Goal: Information Seeking & Learning: Learn about a topic

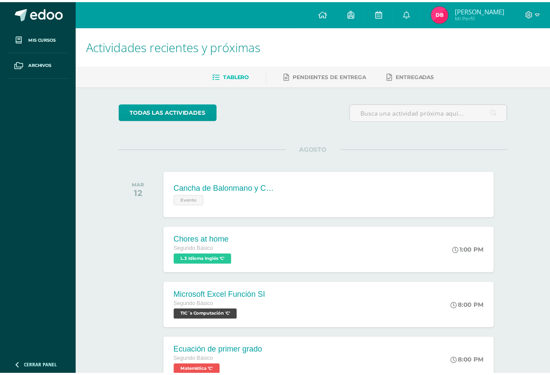
scroll to position [130, 0]
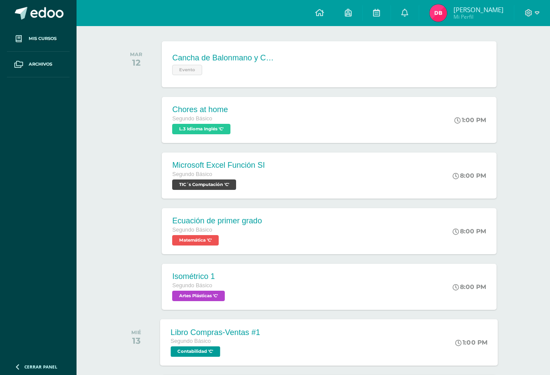
click at [240, 337] on div "Libro Compras-Ventas #1" at bounding box center [216, 332] width 90 height 9
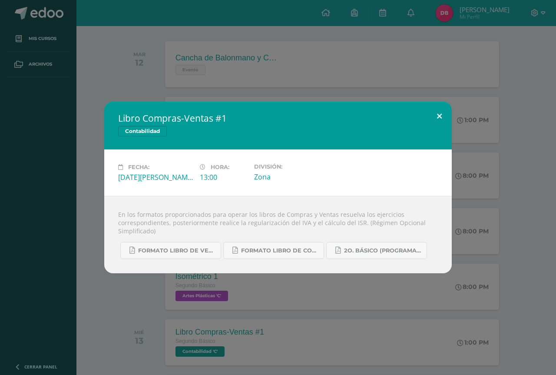
click at [442, 112] on button at bounding box center [439, 117] width 25 height 30
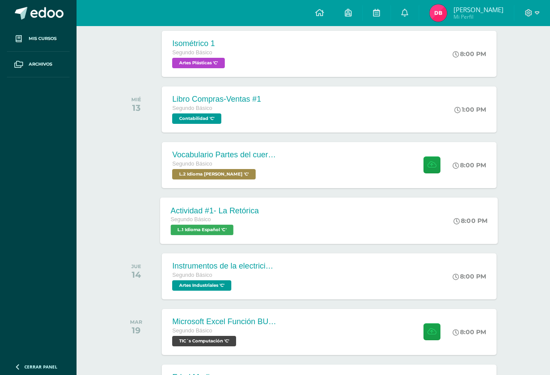
scroll to position [348, 0]
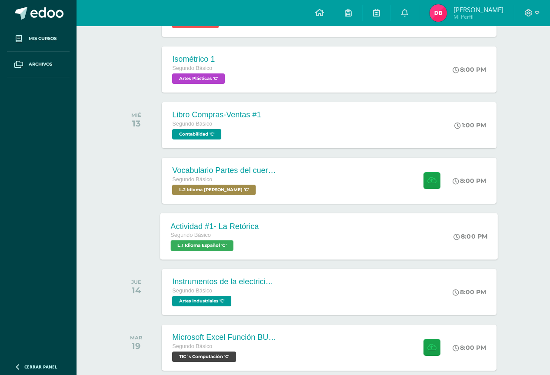
click at [210, 231] on div "Segundo Básico" at bounding box center [215, 236] width 88 height 10
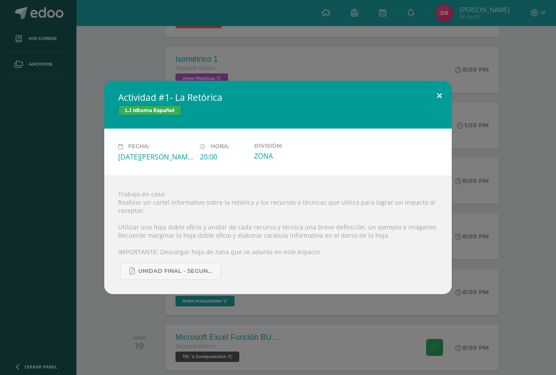
click at [439, 94] on button at bounding box center [439, 96] width 25 height 30
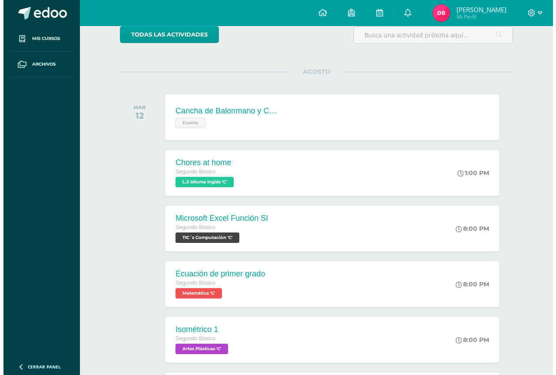
scroll to position [43, 0]
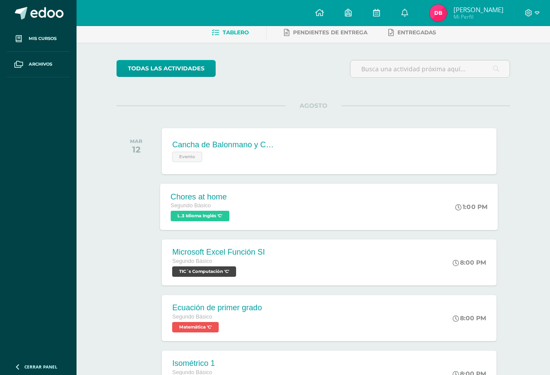
click at [239, 202] on div "Chores at home Segundo Básico L.3 Idioma Inglés 'C'" at bounding box center [201, 206] width 82 height 47
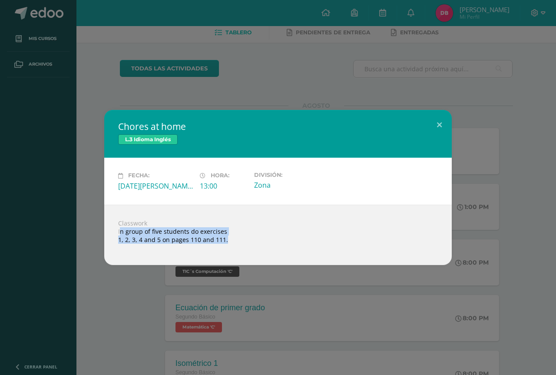
drag, startPoint x: 119, startPoint y: 232, endPoint x: 220, endPoint y: 249, distance: 103.1
click at [220, 249] on div "Classwork In group of five students do exercises 1, 2, 3, 4 and 5 on pages 110 …" at bounding box center [278, 235] width 348 height 60
click at [133, 233] on div "Classwork In group of five students do exercises 1, 2, 3, 4 and 5 on pages 110 …" at bounding box center [278, 235] width 348 height 60
drag, startPoint x: 119, startPoint y: 223, endPoint x: 152, endPoint y: 233, distance: 34.5
click at [211, 257] on div "Classwork In group of five students do exercises 1, 2, 3, 4 and 5 on pages 110 …" at bounding box center [278, 235] width 348 height 60
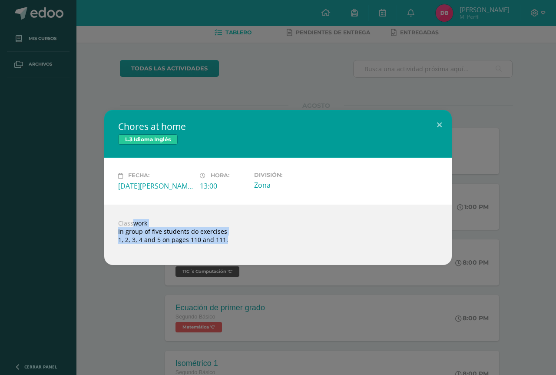
copy body "Classwork In group of five students do exercises 1, 2, 3, 4 and 5 on pages 110 …"
